Goal: Communication & Community: Connect with others

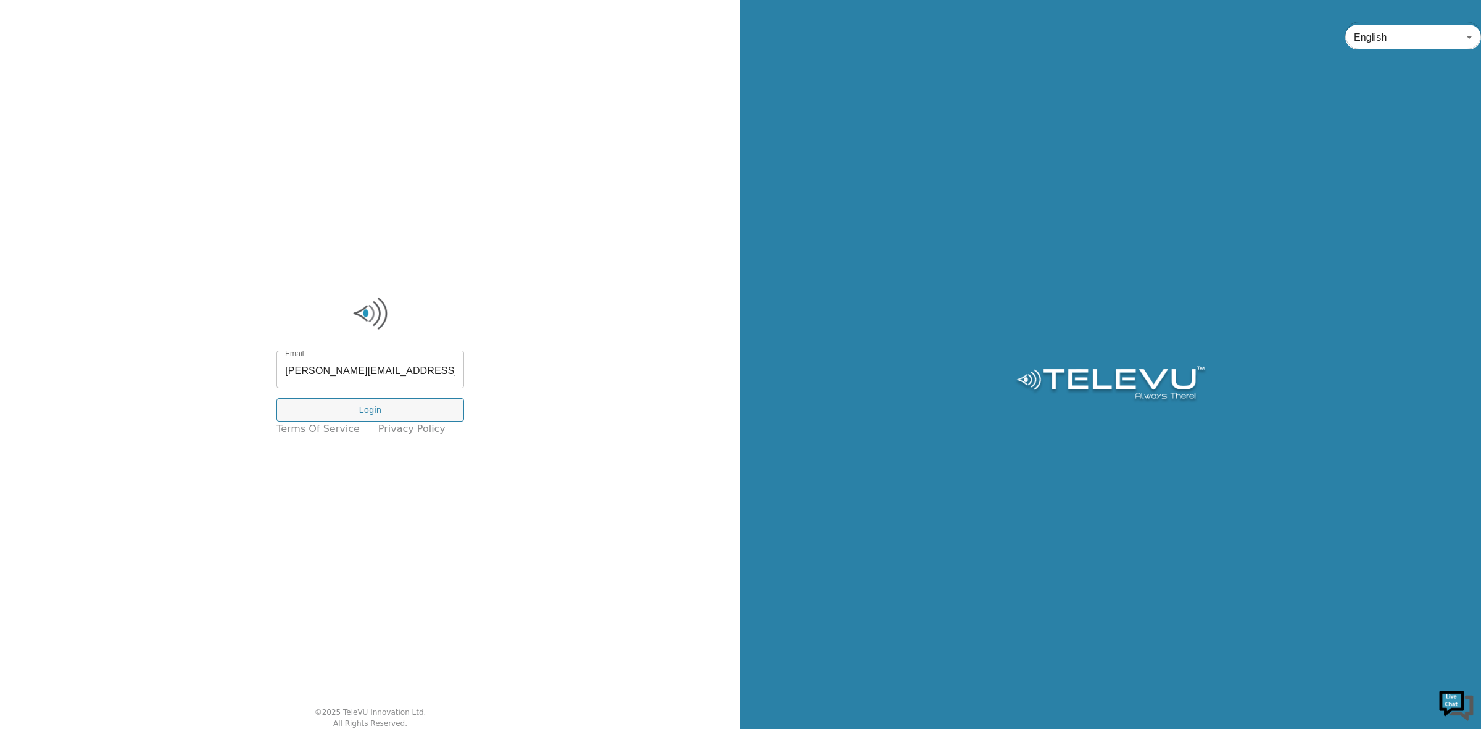
click at [368, 393] on div "Email [PERSON_NAME][EMAIL_ADDRESS][DOMAIN_NAME] Email Login Terms of Service Pr…" at bounding box center [370, 366] width 200 height 154
click at [387, 414] on button "Login" at bounding box center [370, 410] width 188 height 24
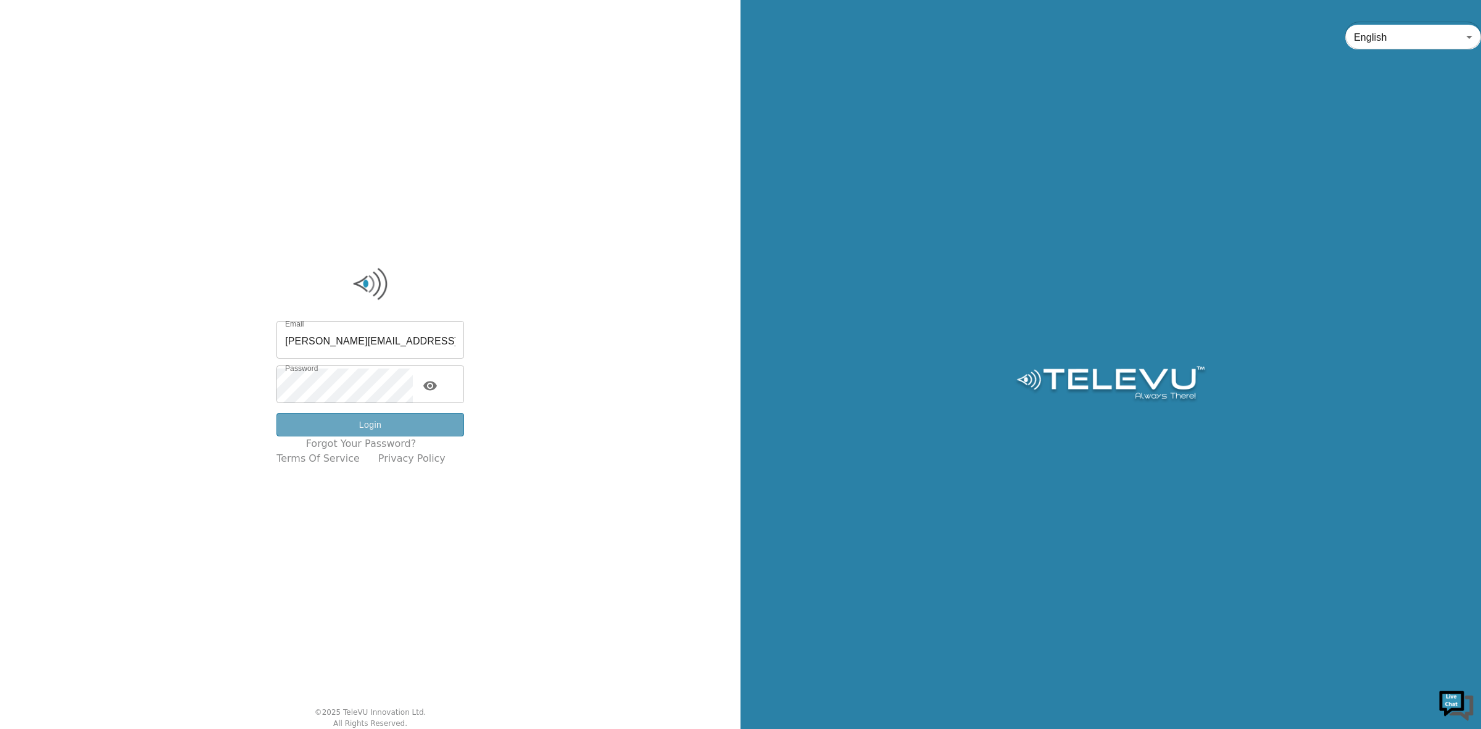
click at [404, 429] on button "Login" at bounding box center [370, 425] width 188 height 24
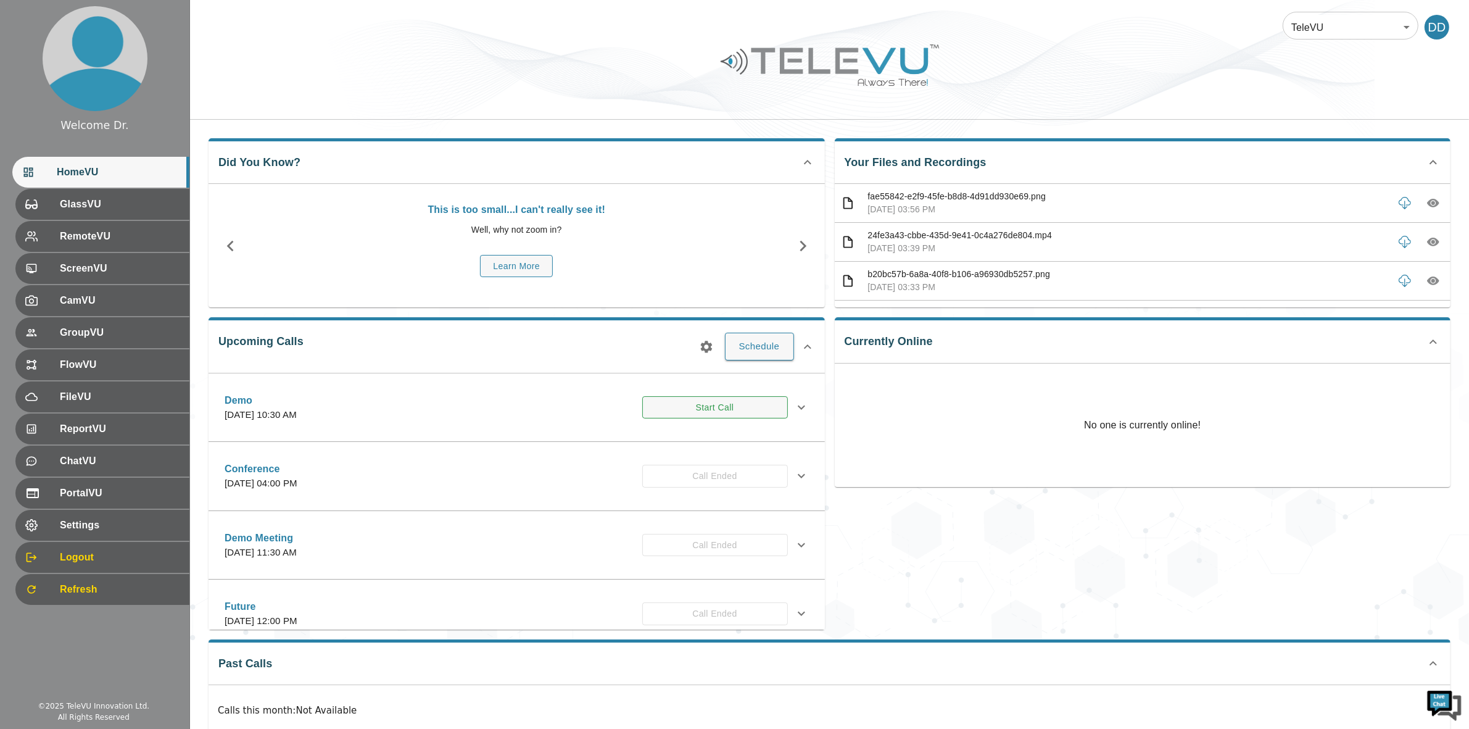
click at [713, 414] on button "Start Call" at bounding box center [715, 407] width 146 height 23
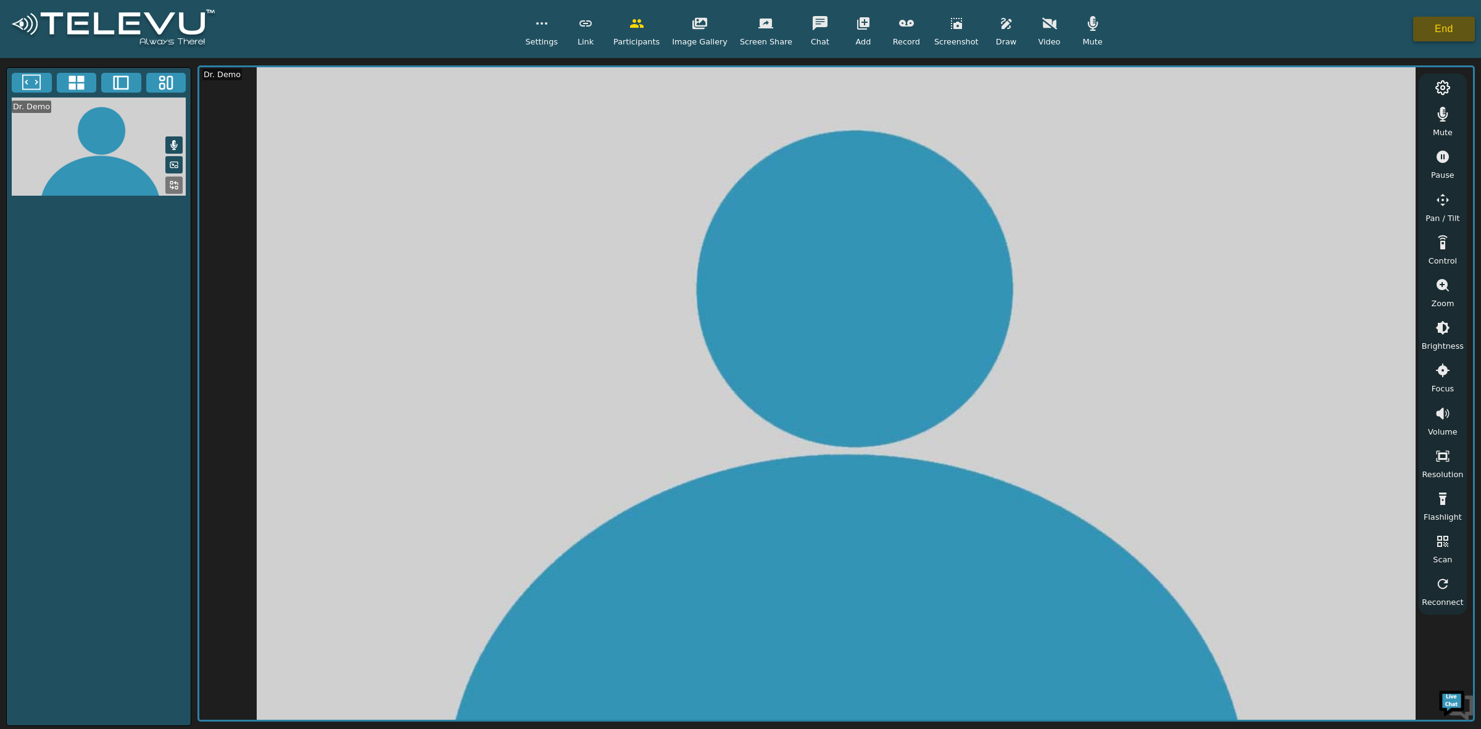
click at [1458, 27] on button "End" at bounding box center [1444, 29] width 62 height 25
